Goal: Check status: Check status

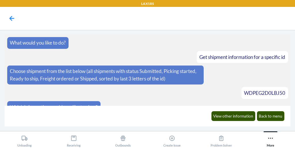
scroll to position [6363, 0]
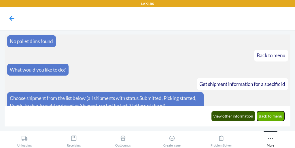
click at [271, 121] on button "Back to menu" at bounding box center [271, 116] width 28 height 10
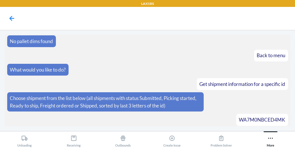
scroll to position [6371, 0]
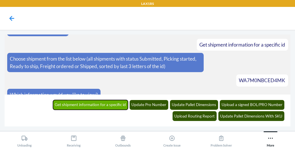
click at [66, 103] on button "Get shipment information for a specific id" at bounding box center [90, 105] width 75 height 10
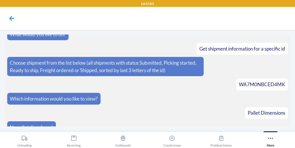
scroll to position [6426, 0]
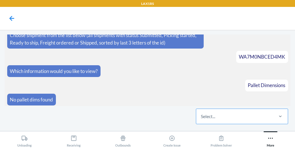
click at [212, 119] on div "Select..." at bounding box center [208, 116] width 14 height 7
click at [201, 119] on input "Select..." at bounding box center [201, 116] width 1 height 7
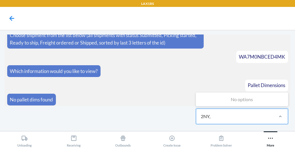
type input "2NY"
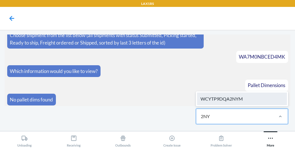
click at [236, 105] on div "WCYTP9DQA2NYM" at bounding box center [242, 99] width 90 height 13
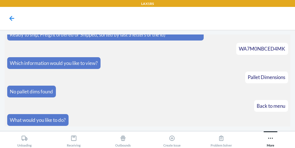
scroll to position [6455, 0]
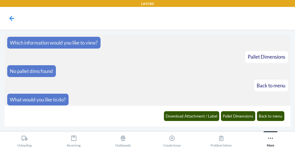
click at [258, 147] on span "WCYTP9DQA2NYM" at bounding box center [262, 150] width 46 height 6
copy span "WCYTP9DQA2NYM"
click at [225, 116] on button "Pallet Dimensions" at bounding box center [238, 116] width 35 height 10
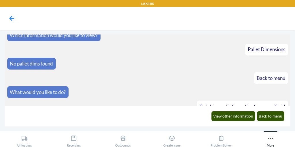
scroll to position [6483, 0]
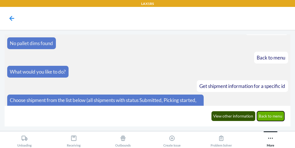
click at [279, 121] on button "Back to menu" at bounding box center [271, 116] width 28 height 10
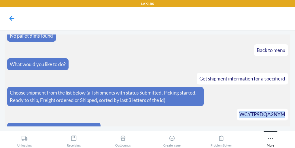
scroll to position [6522, 0]
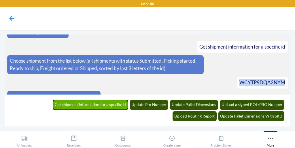
click at [53, 104] on button "Get shipment information for a specific id" at bounding box center [90, 105] width 75 height 10
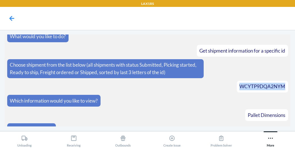
scroll to position [6546, 0]
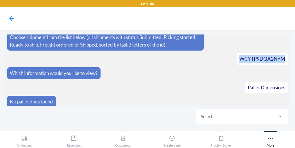
click at [211, 114] on div "Select..." at bounding box center [208, 116] width 14 height 7
click at [201, 114] on input "Select..." at bounding box center [201, 116] width 1 height 7
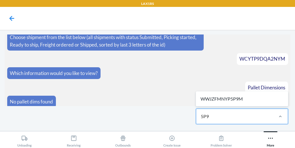
type input "5P9M"
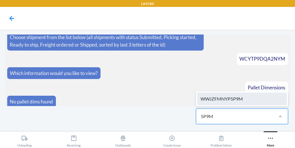
click at [210, 96] on div "WWJZFMNYP5P9M" at bounding box center [242, 99] width 90 height 13
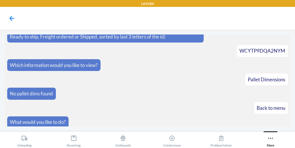
scroll to position [6574, 0]
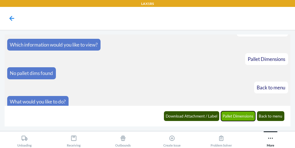
click at [227, 116] on button "Pallet Dimensions" at bounding box center [238, 116] width 35 height 10
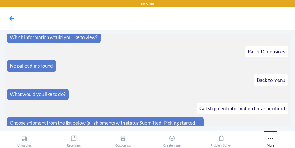
scroll to position [6602, 0]
